Goal: Information Seeking & Learning: Learn about a topic

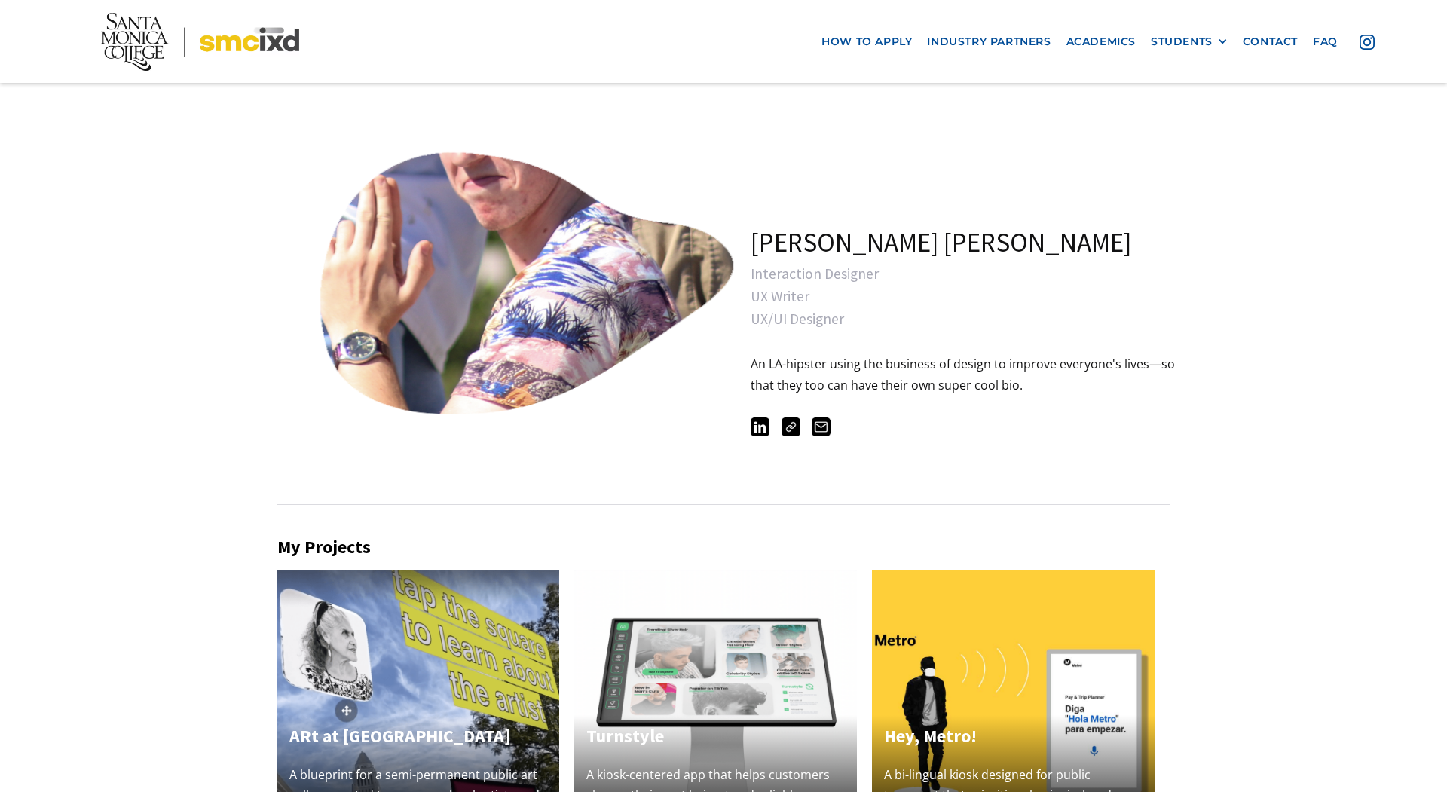
click at [521, 309] on link "open lightbox" at bounding box center [492, 281] width 377 height 377
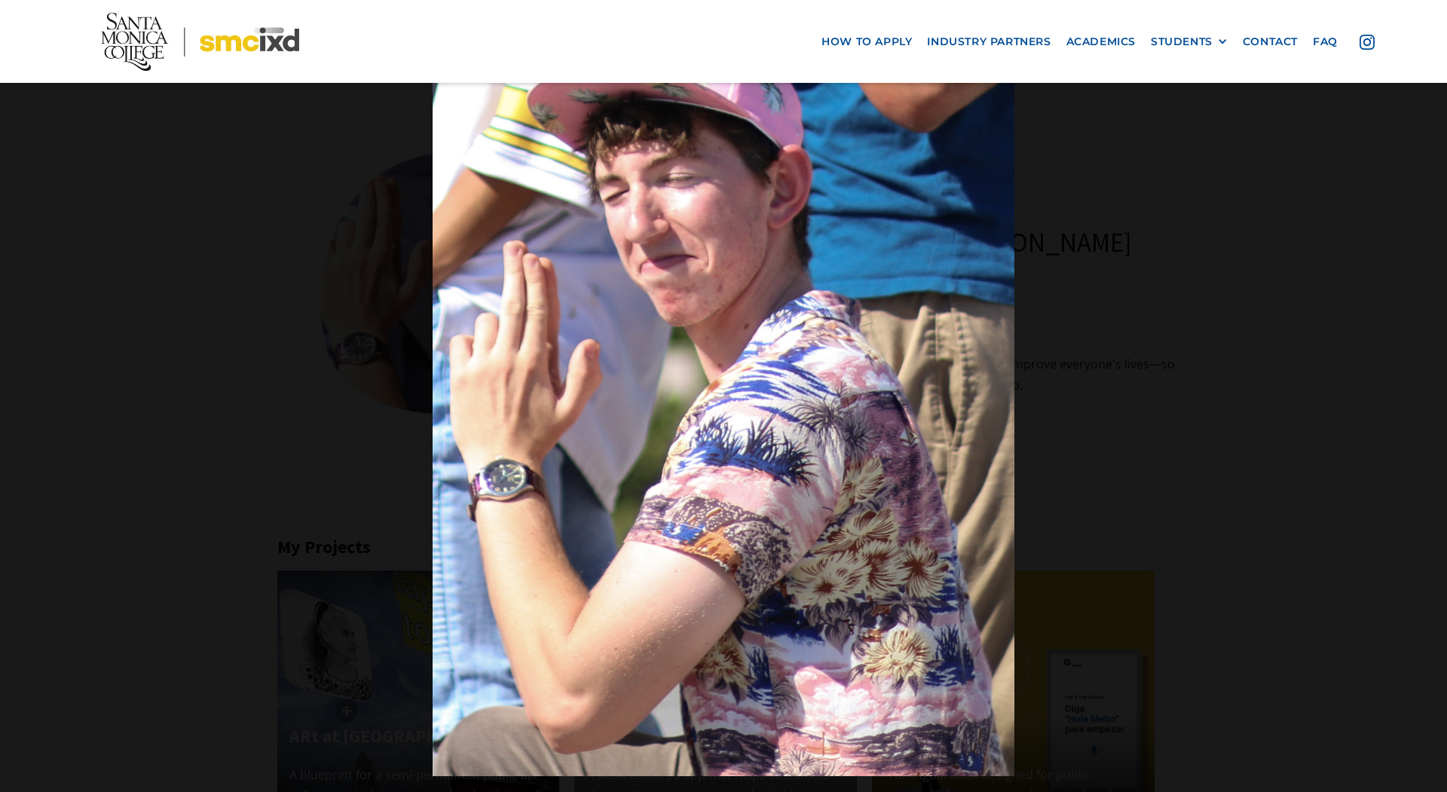
click at [288, 271] on div at bounding box center [723, 396] width 1447 height 760
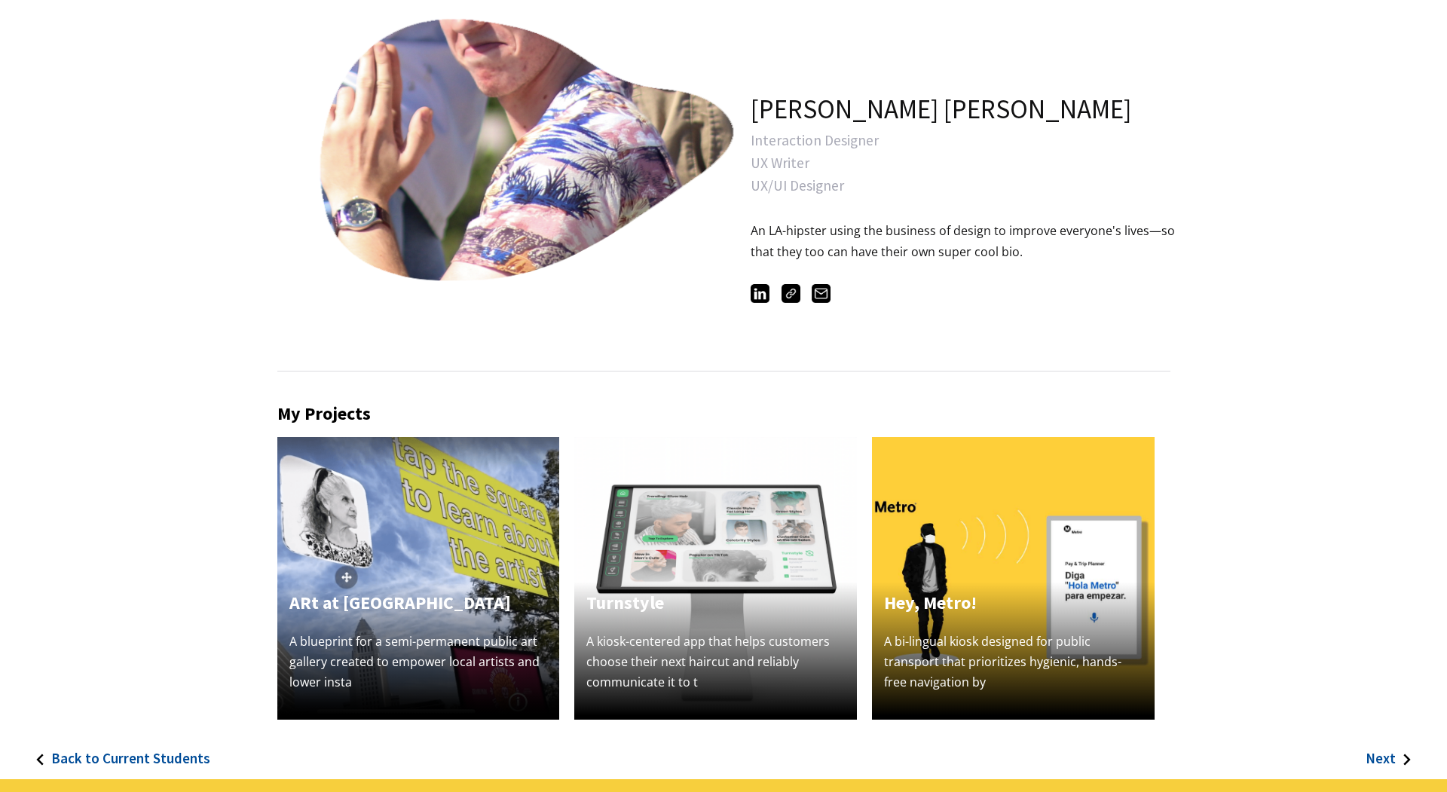
scroll to position [185, 0]
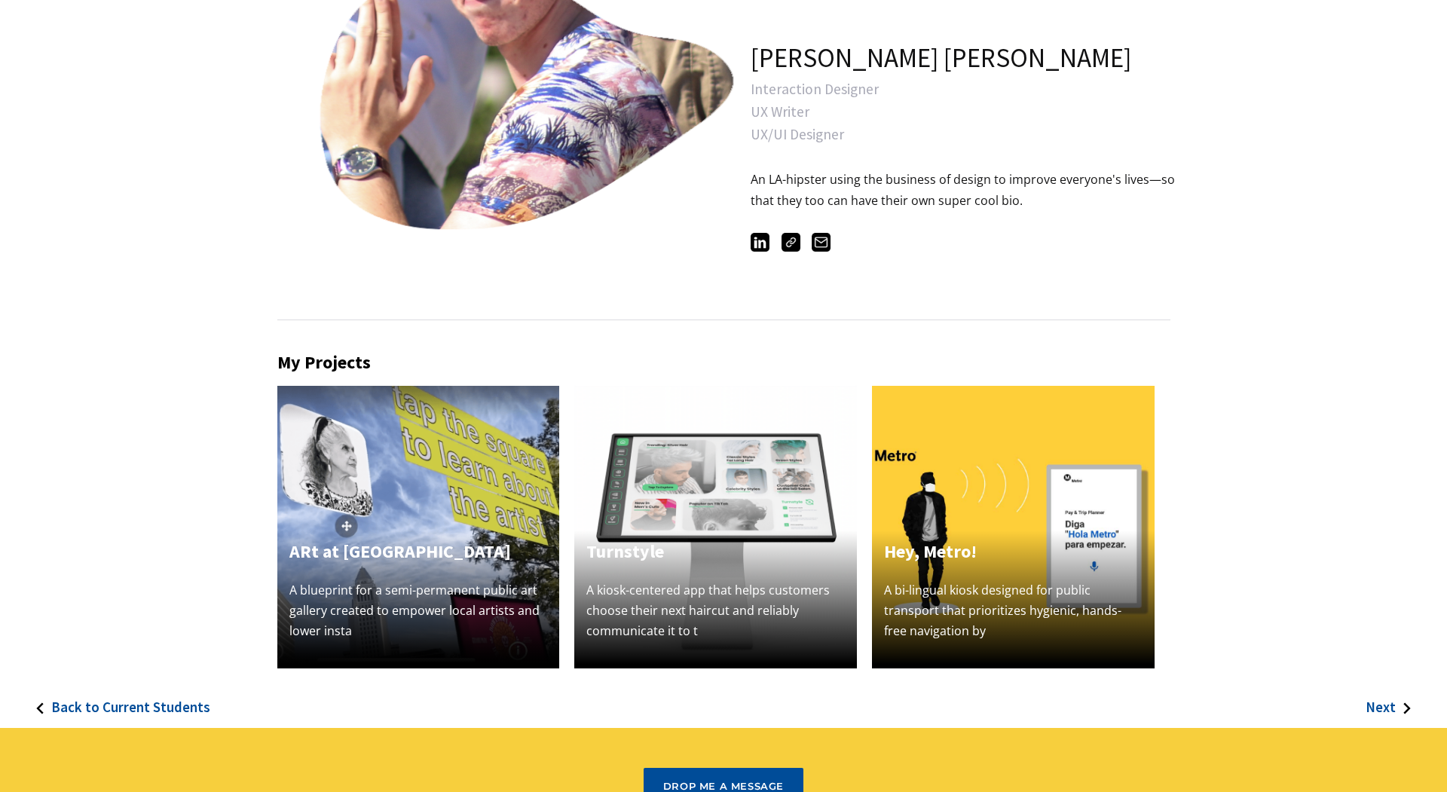
click at [453, 439] on img at bounding box center [418, 527] width 283 height 283
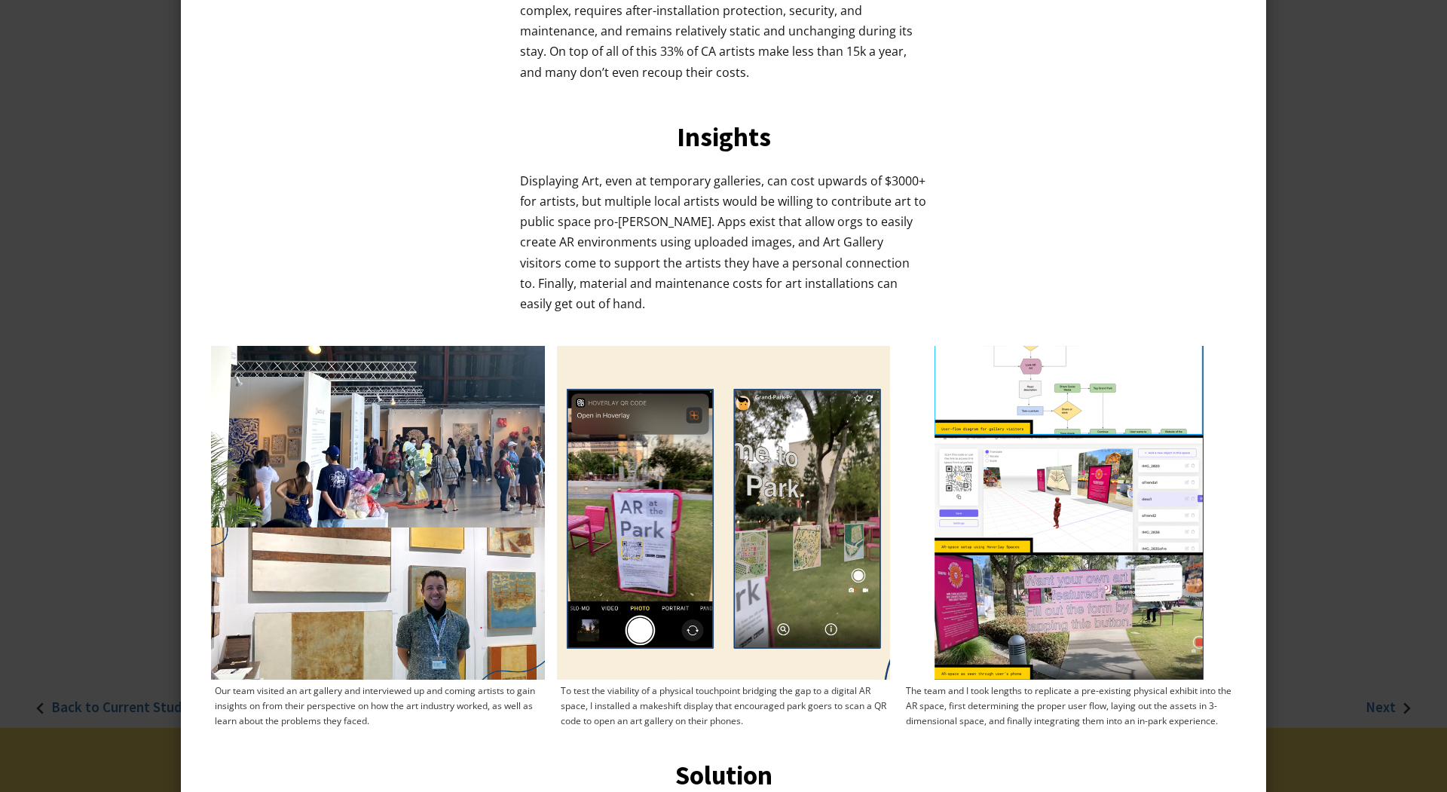
click at [648, 479] on img at bounding box center [724, 513] width 334 height 334
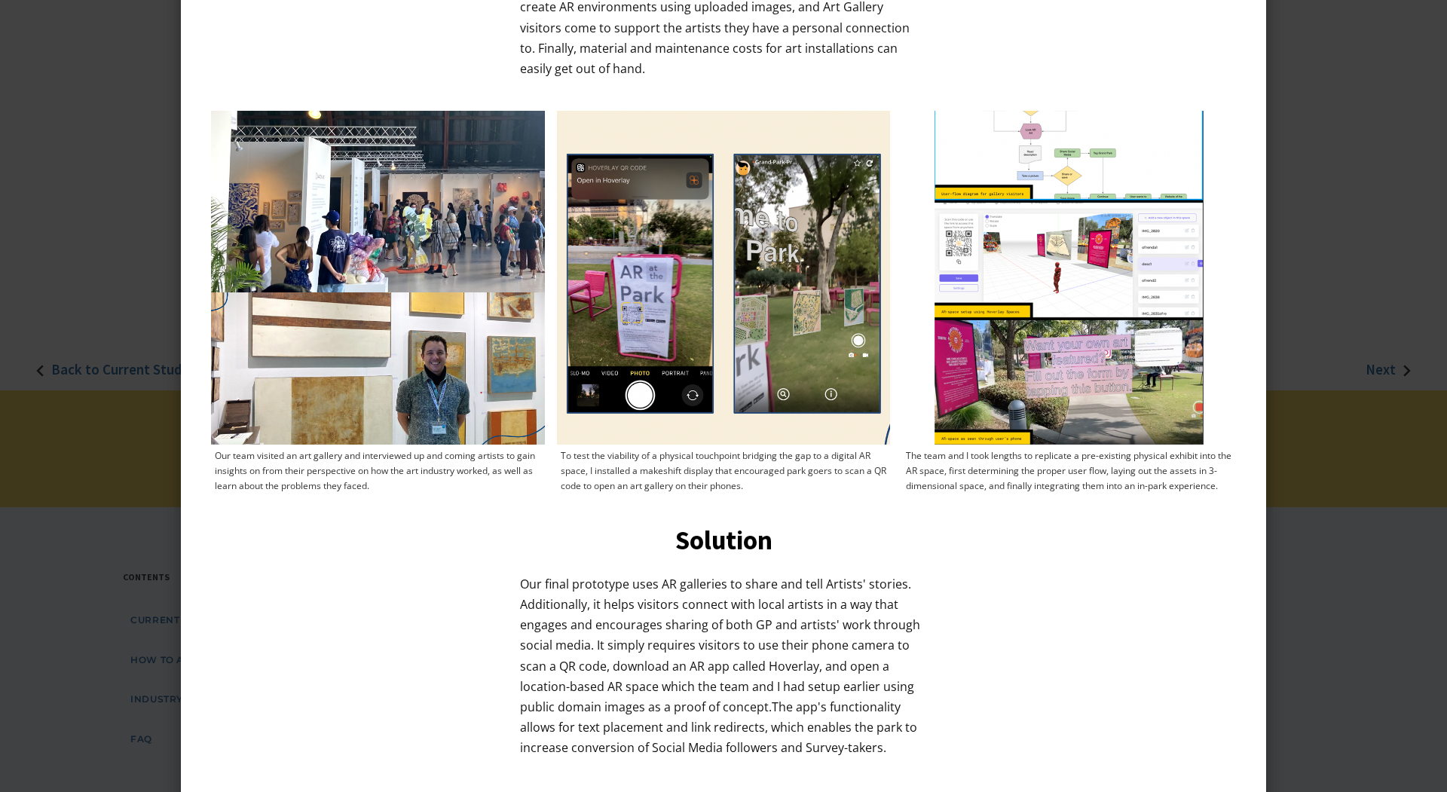
scroll to position [820, 0]
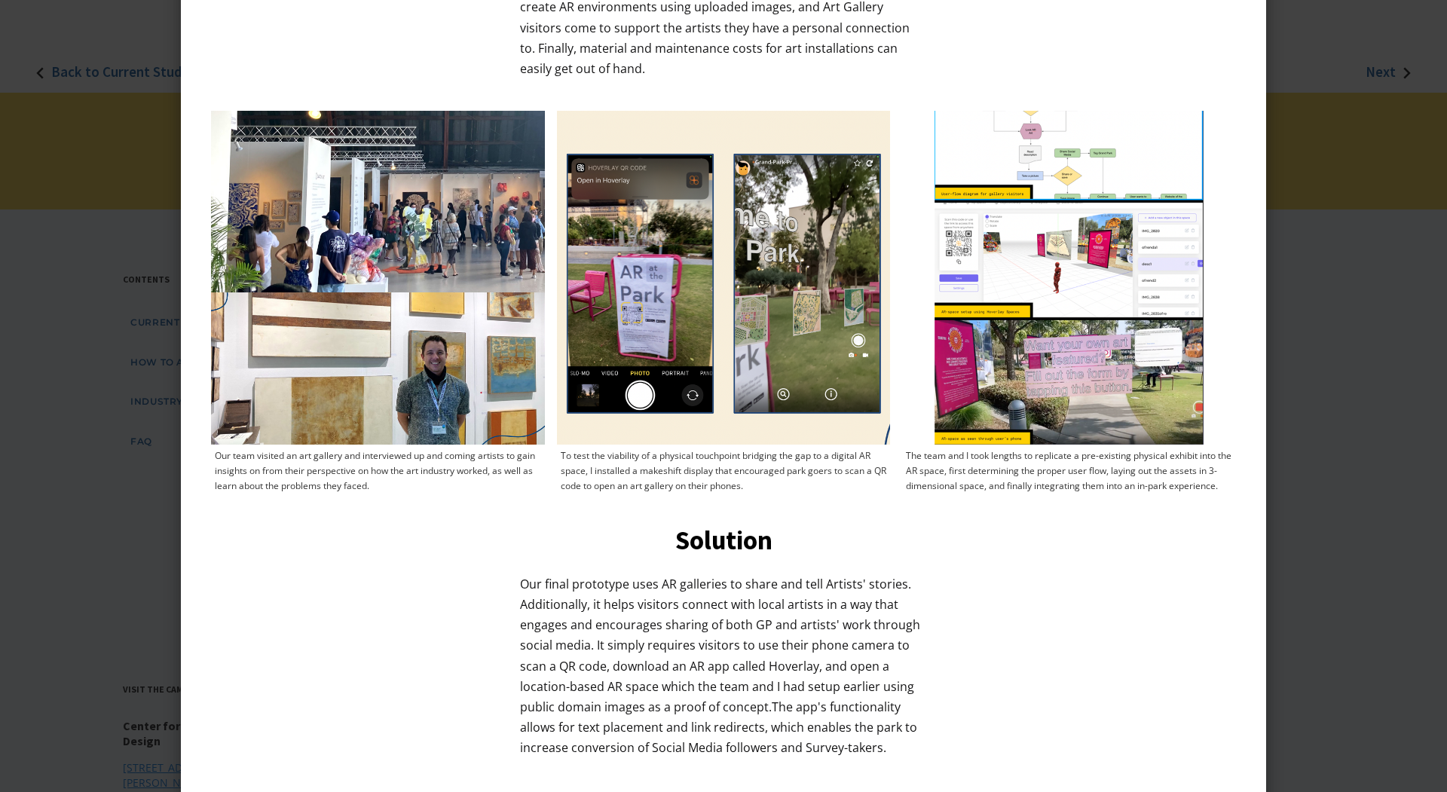
click at [1391, 381] on div at bounding box center [723, 396] width 1447 height 792
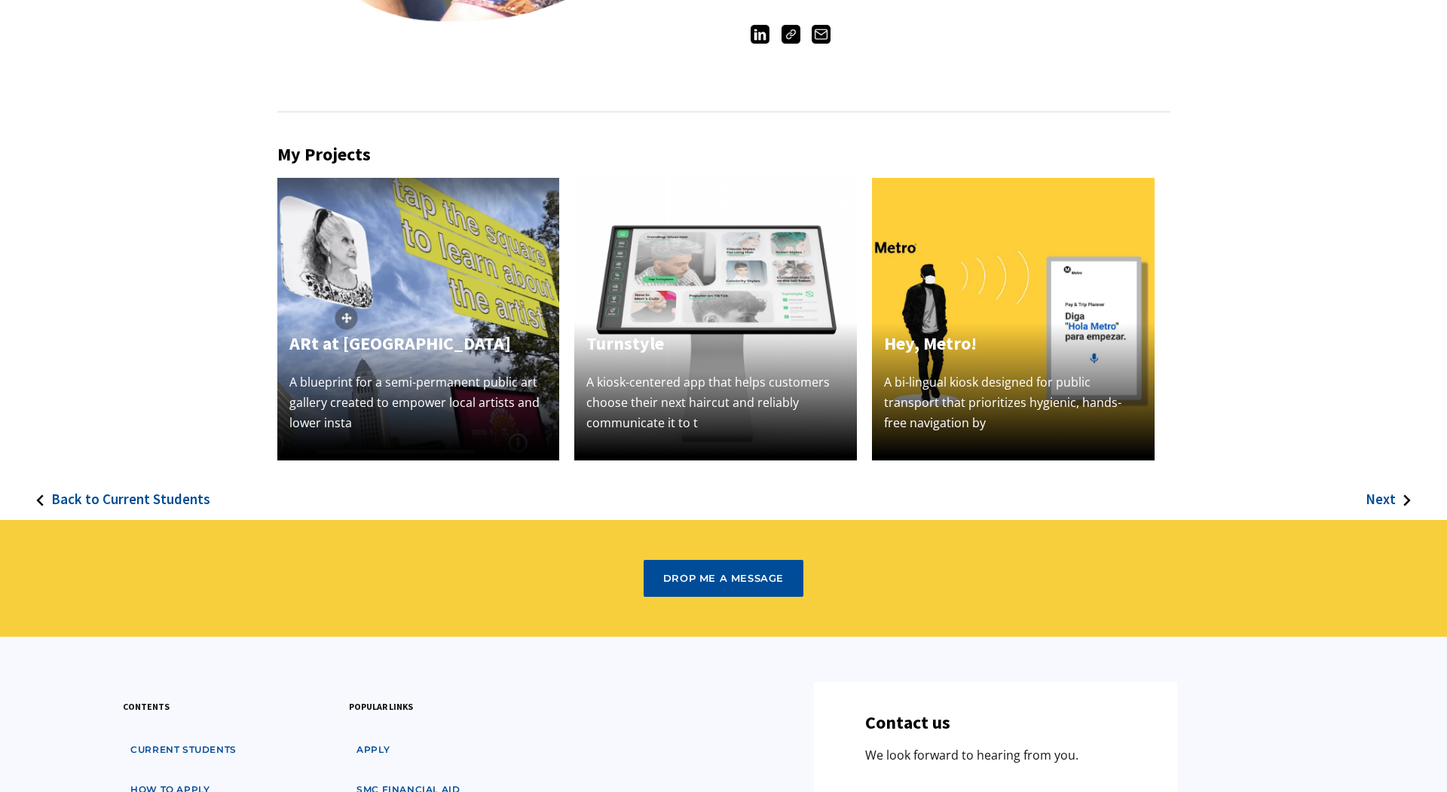
scroll to position [291, 0]
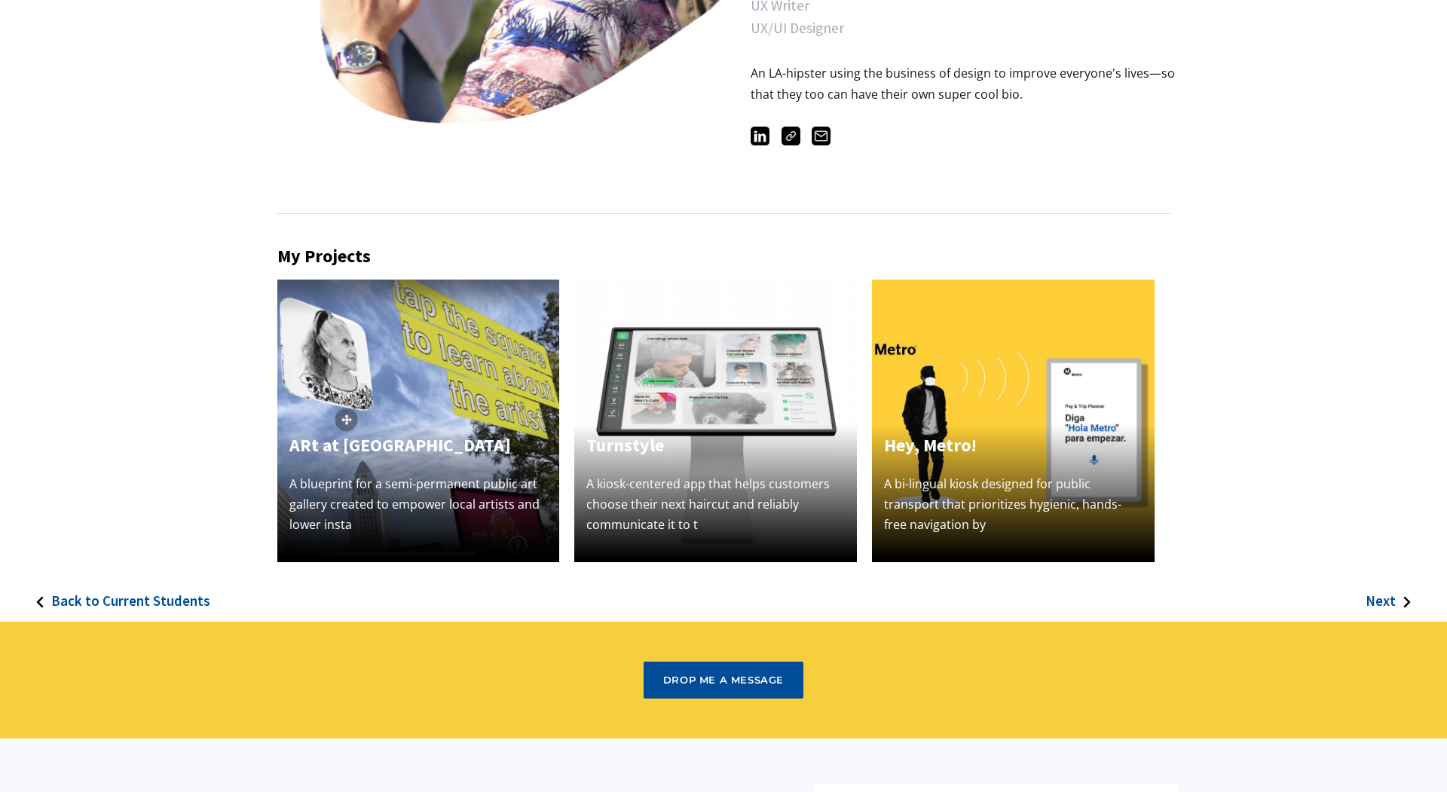
click at [714, 458] on div "Turnstyle A kiosk-centered app that helps customers choose their next haircut a…" at bounding box center [715, 493] width 283 height 139
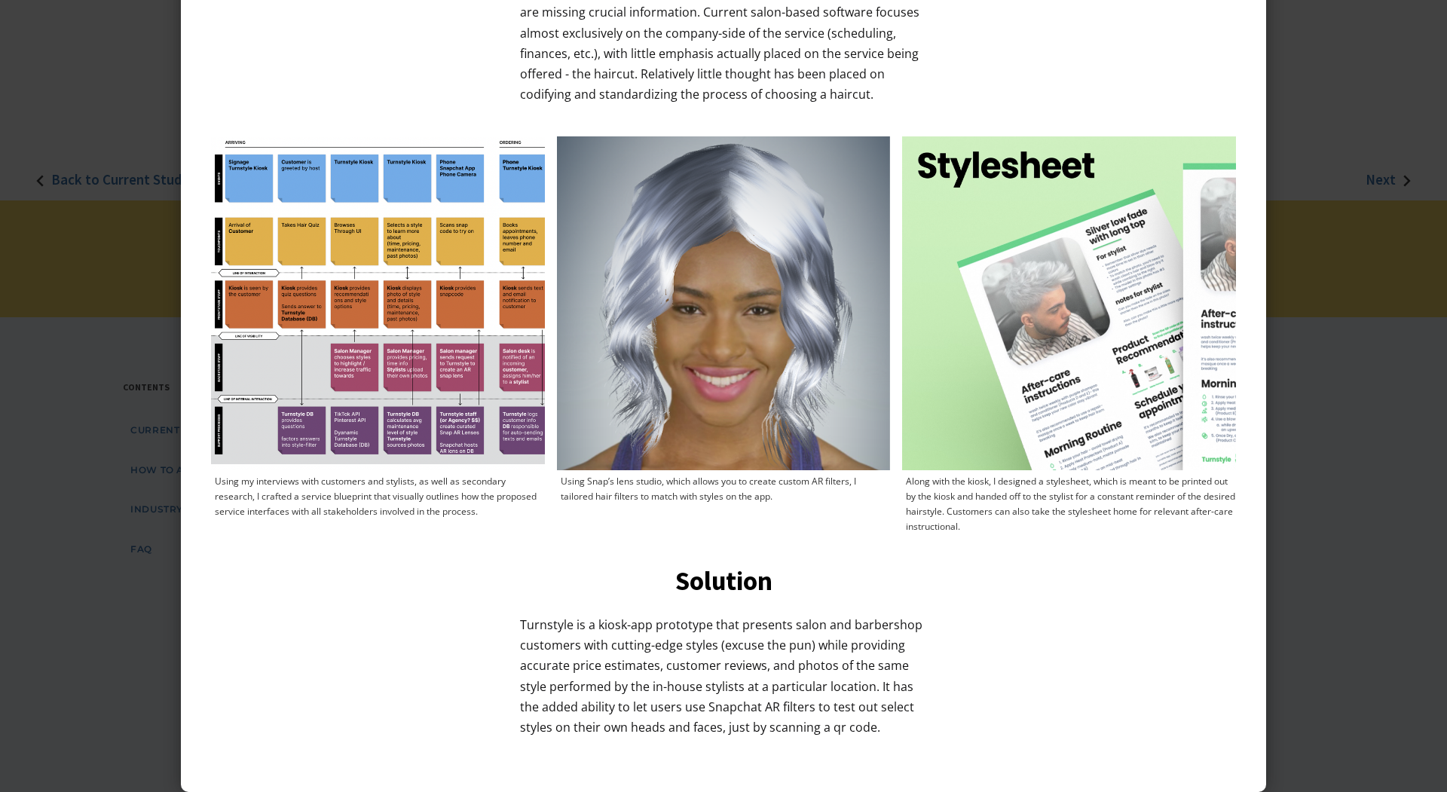
scroll to position [788, 0]
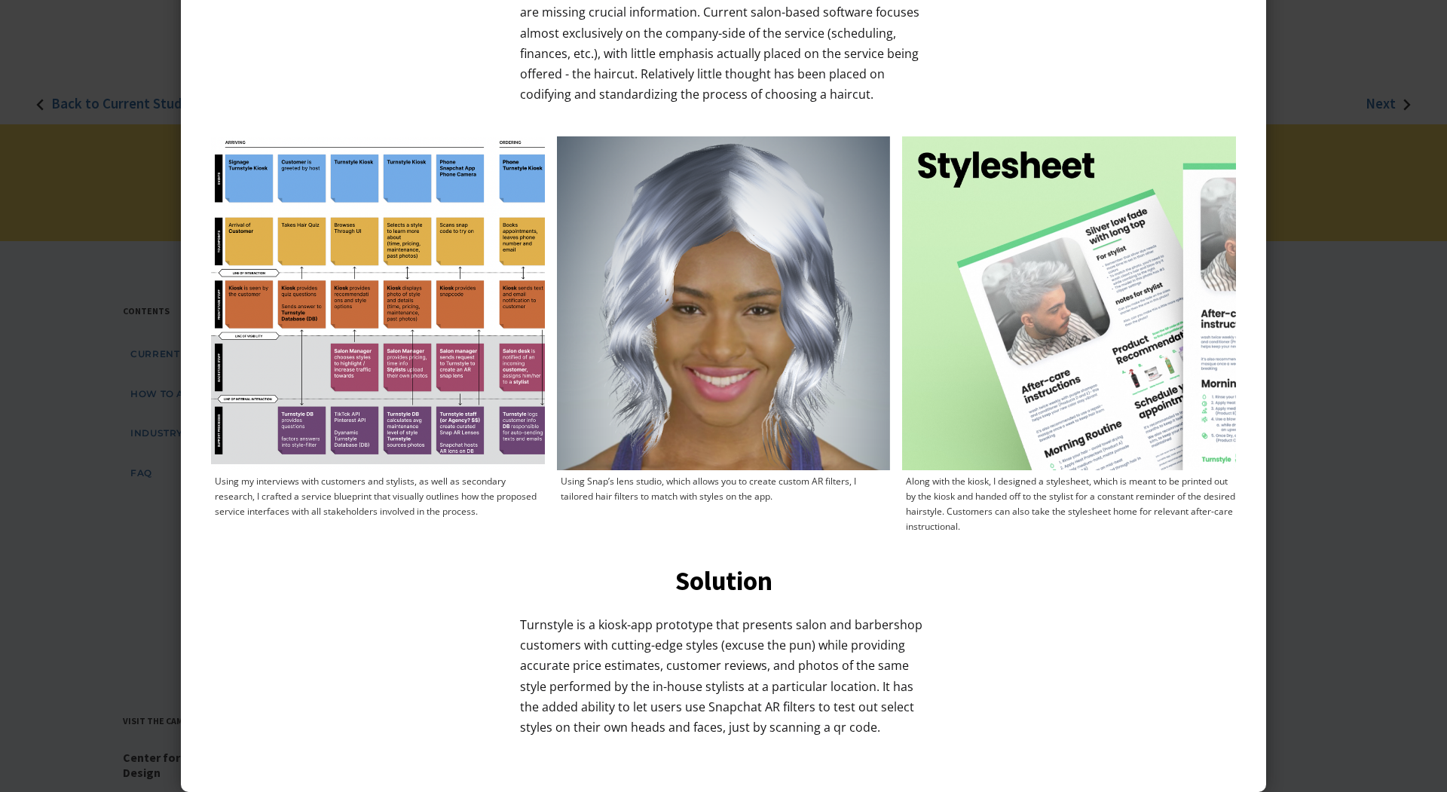
click at [1350, 375] on div at bounding box center [723, 396] width 1447 height 792
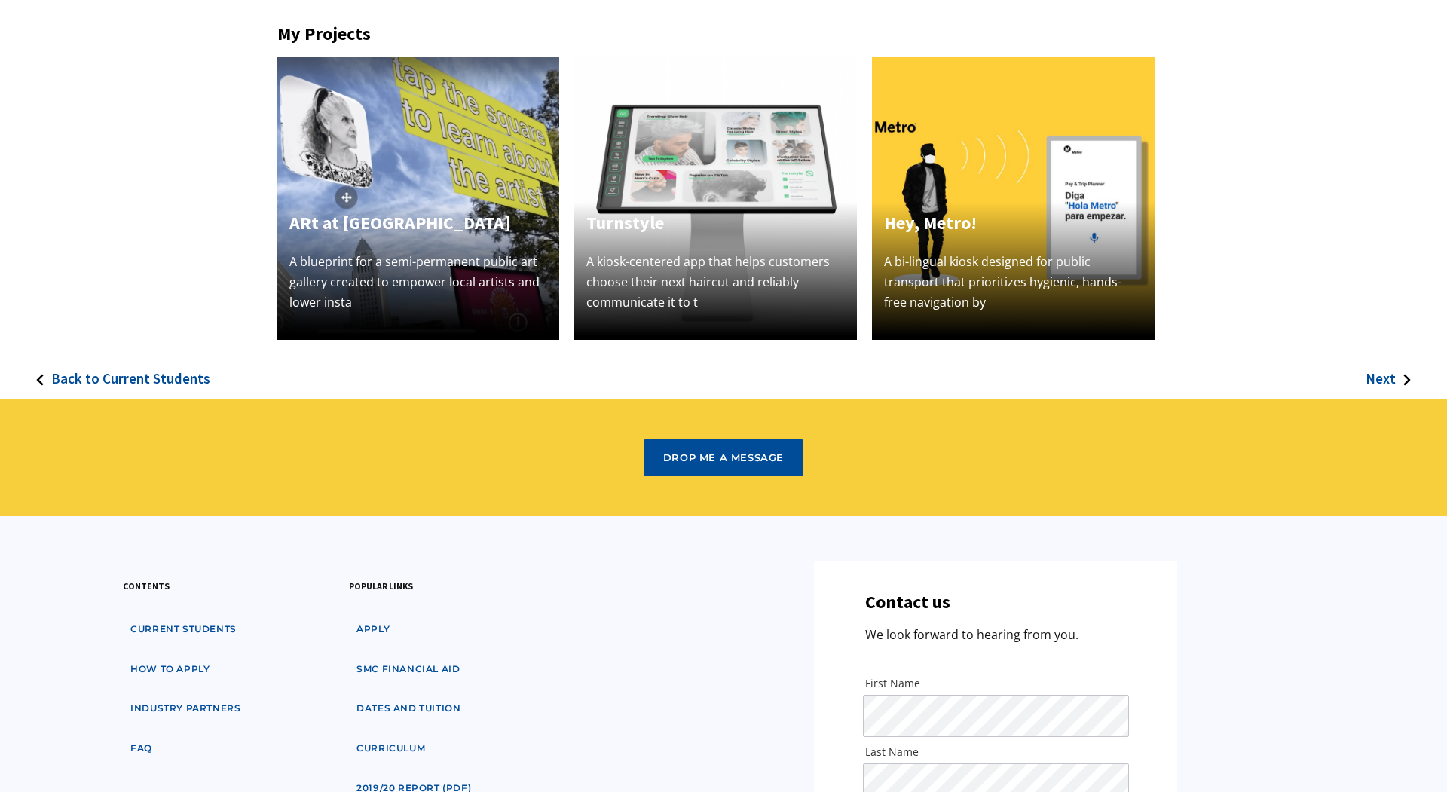
scroll to position [384, 0]
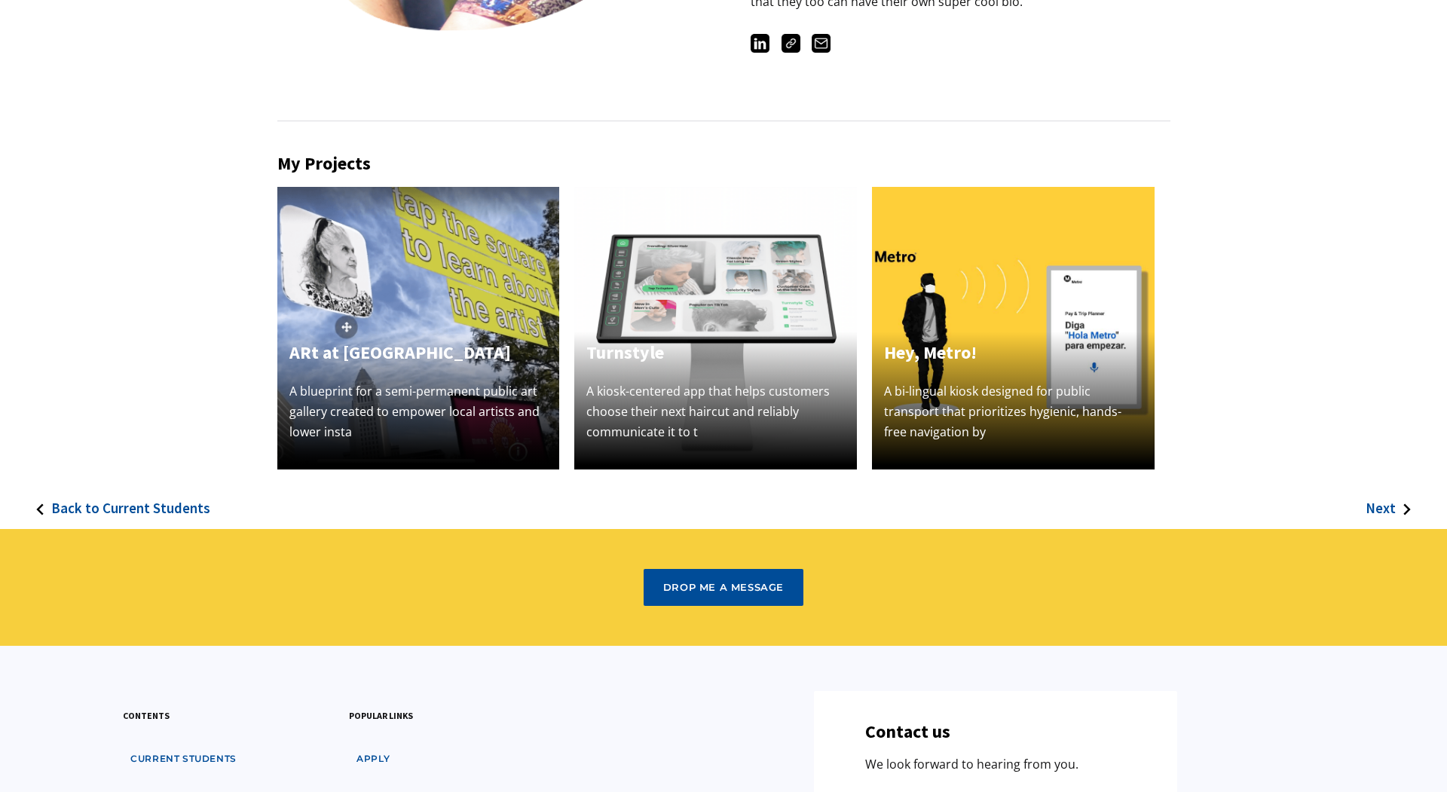
click at [994, 343] on h4 "Hey, Metro!" at bounding box center [1013, 352] width 258 height 27
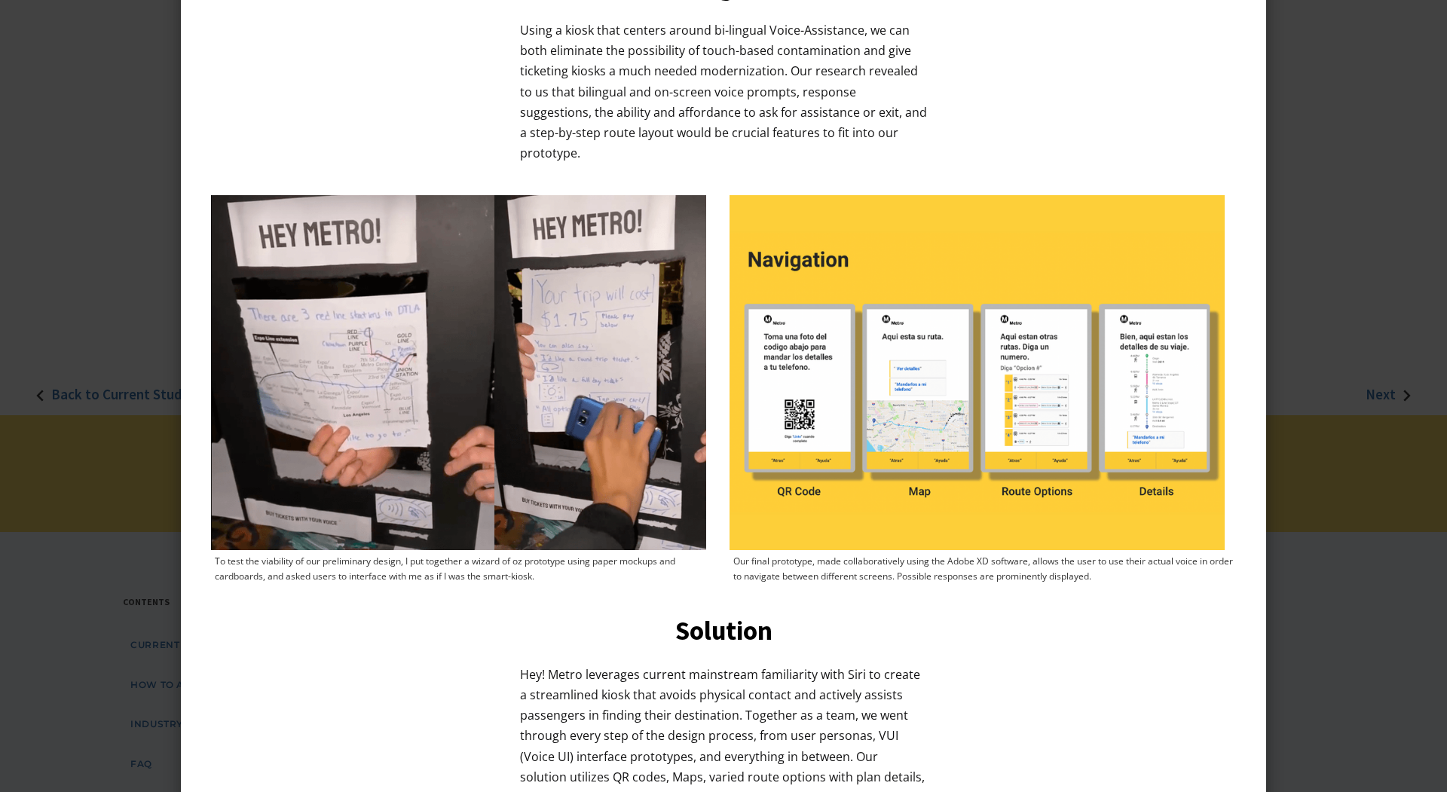
scroll to position [1183, 0]
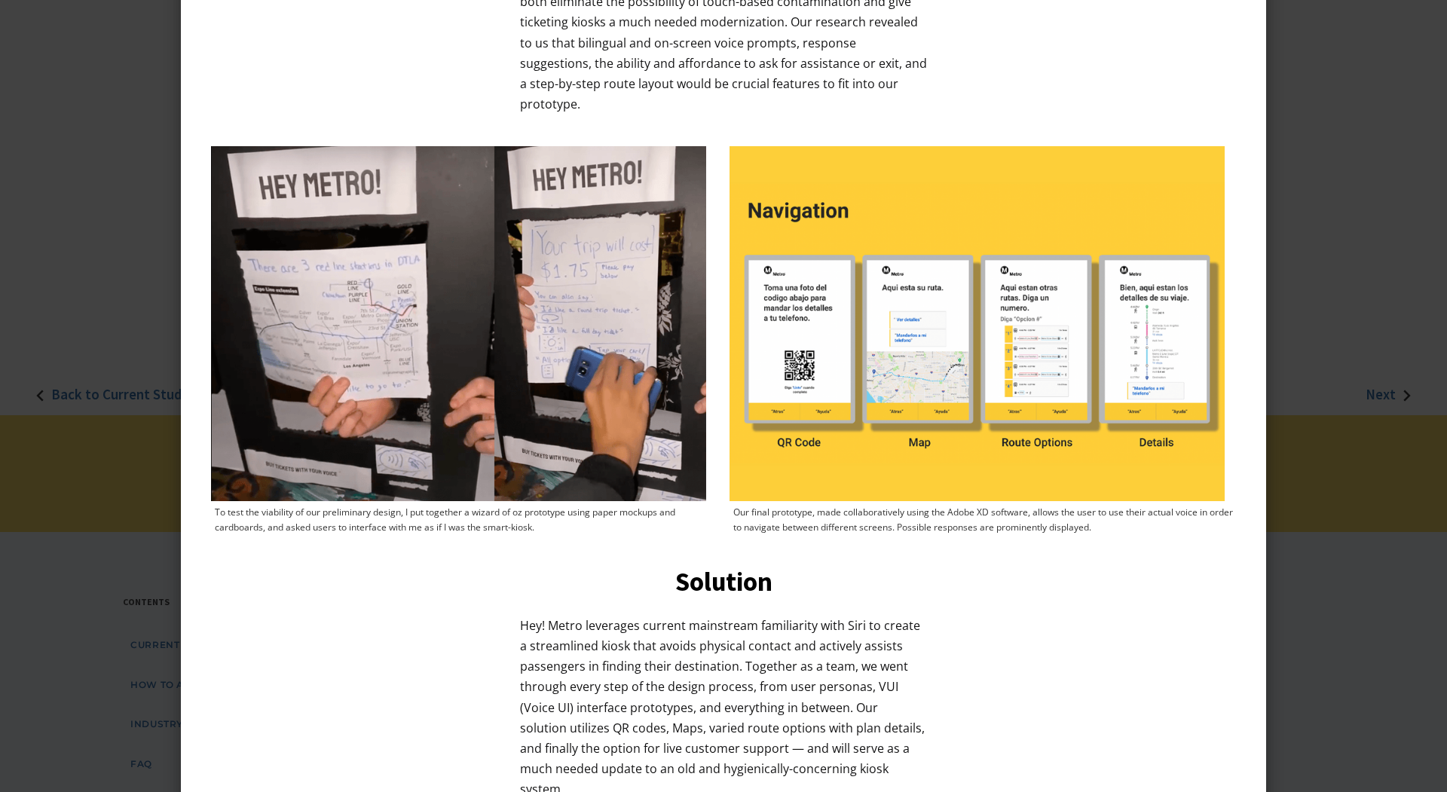
click at [1336, 404] on div at bounding box center [723, 396] width 1447 height 792
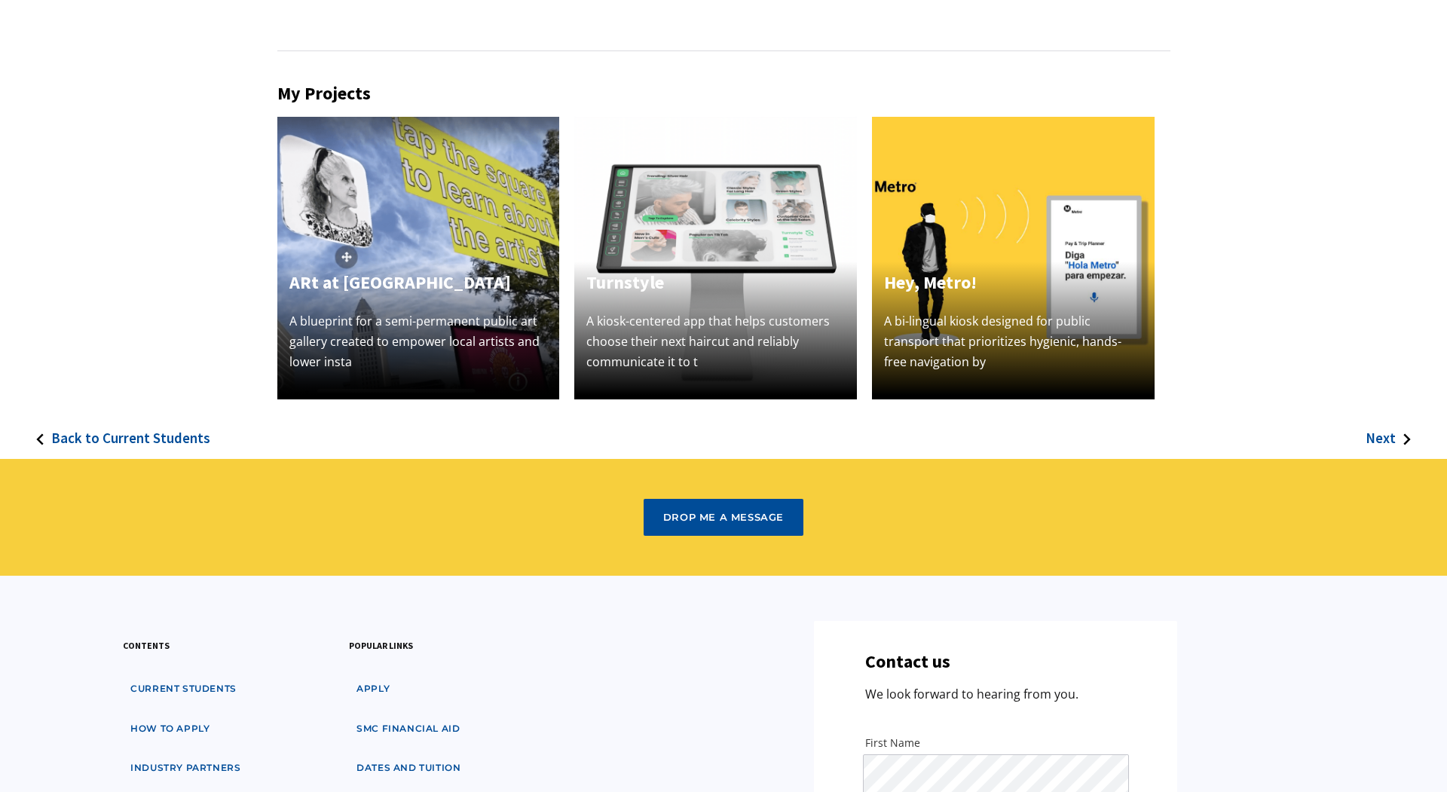
scroll to position [558, 0]
